Goal: Task Accomplishment & Management: Use online tool/utility

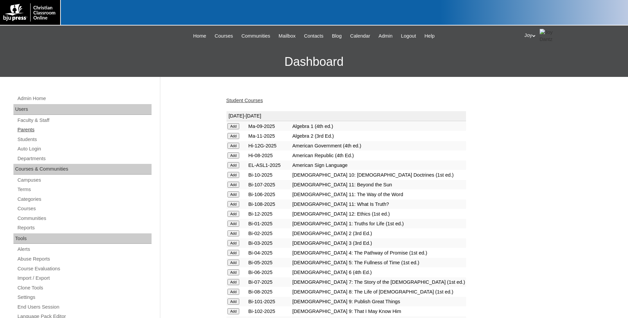
click at [22, 129] on link "Parents" at bounding box center [84, 130] width 135 height 8
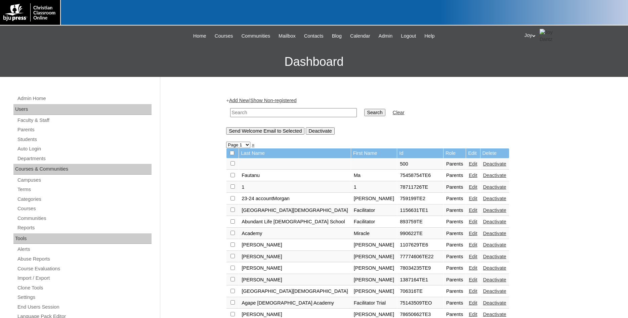
click at [270, 110] on input "text" at bounding box center [293, 112] width 127 height 9
paste input "jackie_griffin@houmachristianschool.com"
type input "jackie_griffin@houmachristianschool.com"
click at [364, 113] on input "Search" at bounding box center [374, 112] width 21 height 7
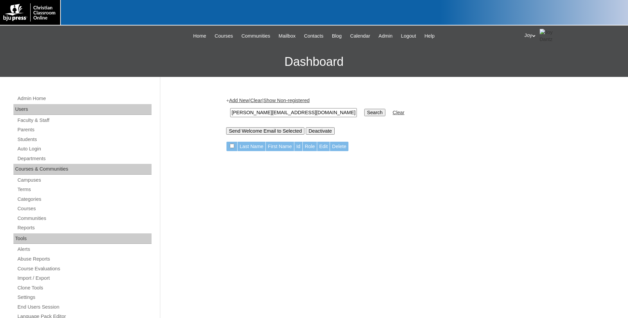
click at [263, 113] on input "jackie_griffin@houmachristianschool.com" at bounding box center [293, 112] width 127 height 9
click at [262, 113] on input "jackie_griffin@houmachristianschool.com" at bounding box center [293, 112] width 127 height 9
drag, startPoint x: 262, startPoint y: 113, endPoint x: 230, endPoint y: 111, distance: 32.7
click at [230, 111] on input "jackie_griffin@houmachristianschool.com" at bounding box center [293, 112] width 127 height 9
click at [269, 111] on input "jackie_griffin@houmachristianschool.com" at bounding box center [293, 112] width 127 height 9
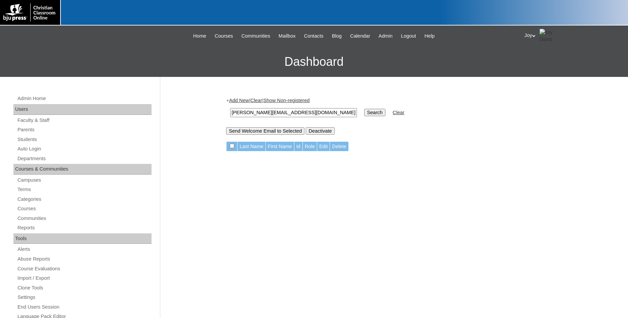
drag, startPoint x: 261, startPoint y: 113, endPoint x: 231, endPoint y: 108, distance: 30.5
click at [231, 108] on input "jackie_griffin@houmachristianschool.com" at bounding box center [293, 112] width 127 height 9
type input "@houmachristianschool.com"
click at [364, 109] on input "Search" at bounding box center [374, 112] width 21 height 7
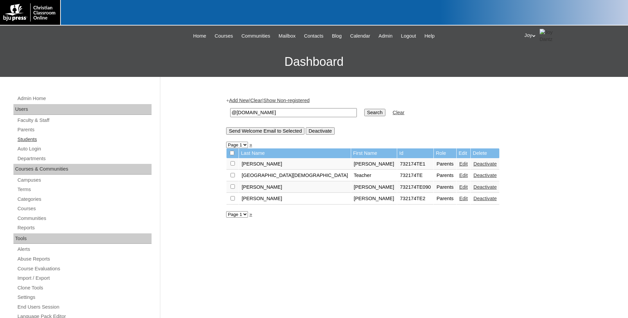
click at [28, 142] on link "Students" at bounding box center [84, 139] width 135 height 8
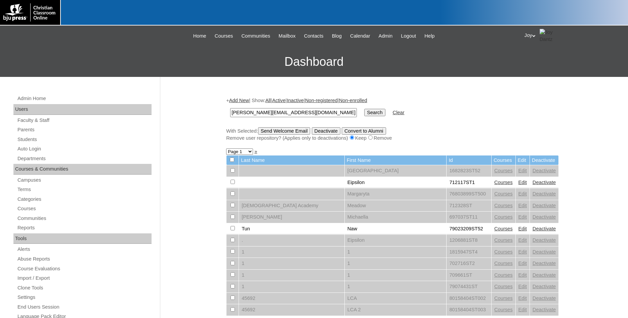
drag, startPoint x: 263, startPoint y: 114, endPoint x: 198, endPoint y: 115, distance: 64.9
click at [230, 115] on input "jackie_griffin@houmachristianschool.com" at bounding box center [293, 112] width 127 height 9
type input "jackie_griffin@houmachristianschool.com"
click at [33, 151] on link "Auto Login" at bounding box center [84, 149] width 135 height 8
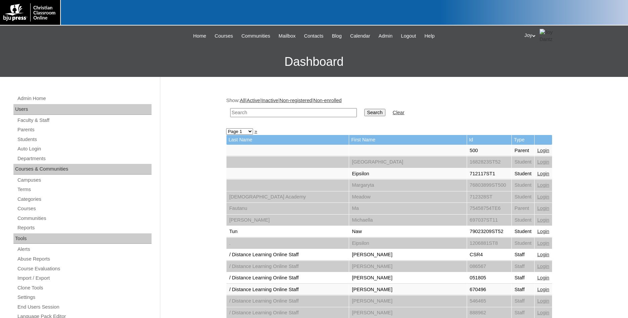
click at [242, 114] on input "text" at bounding box center [293, 112] width 127 height 9
click at [357, 114] on input "[EMAIL_ADDRESS][DOMAIN_NAME]" at bounding box center [293, 112] width 127 height 9
type input "[EMAIL_ADDRESS][DOMAIN_NAME]"
click at [364, 114] on input "Search" at bounding box center [374, 112] width 21 height 7
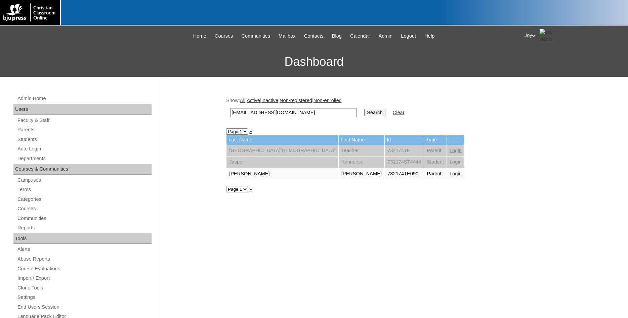
click at [450, 173] on link "Login" at bounding box center [456, 173] width 12 height 5
